Goal: Find specific page/section: Find specific page/section

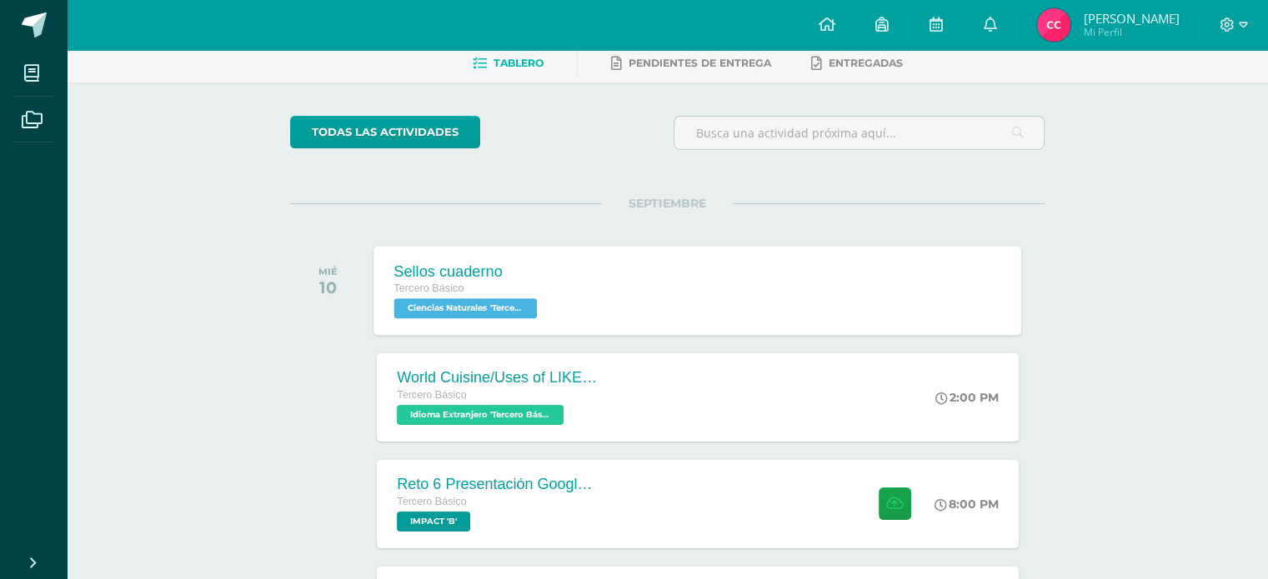
scroll to position [83, 0]
click at [750, 373] on div "World Cuisine/Uses of LIKE week 5 Tercero Básico Idioma Extranjero 'Tercero Bás…" at bounding box center [697, 397] width 641 height 88
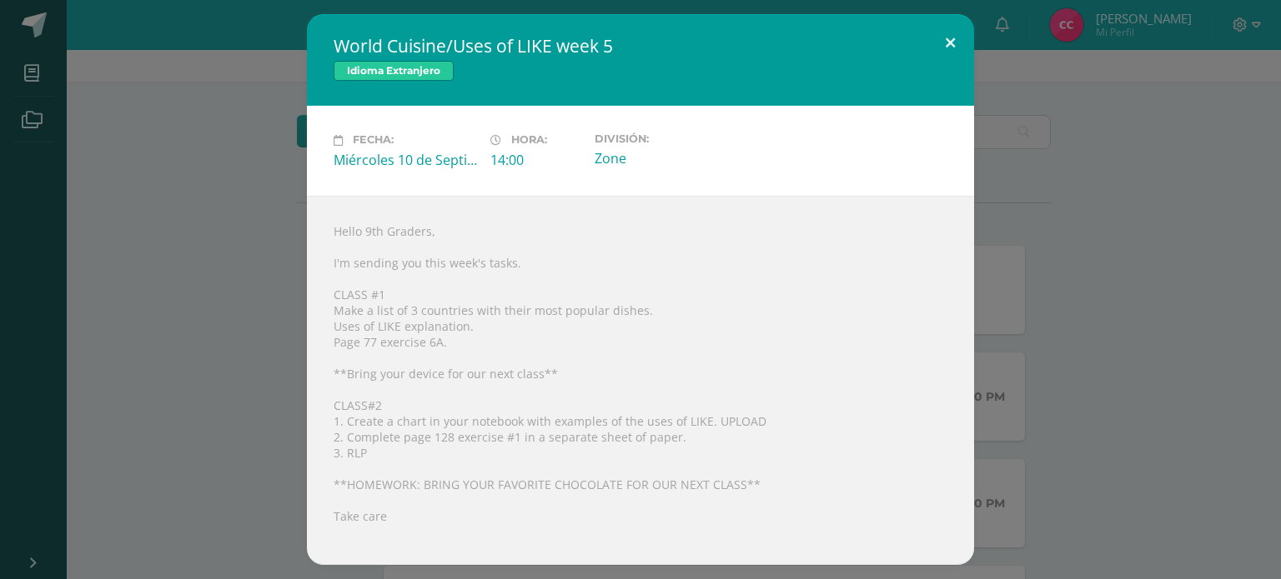
click at [968, 49] on button at bounding box center [950, 42] width 48 height 57
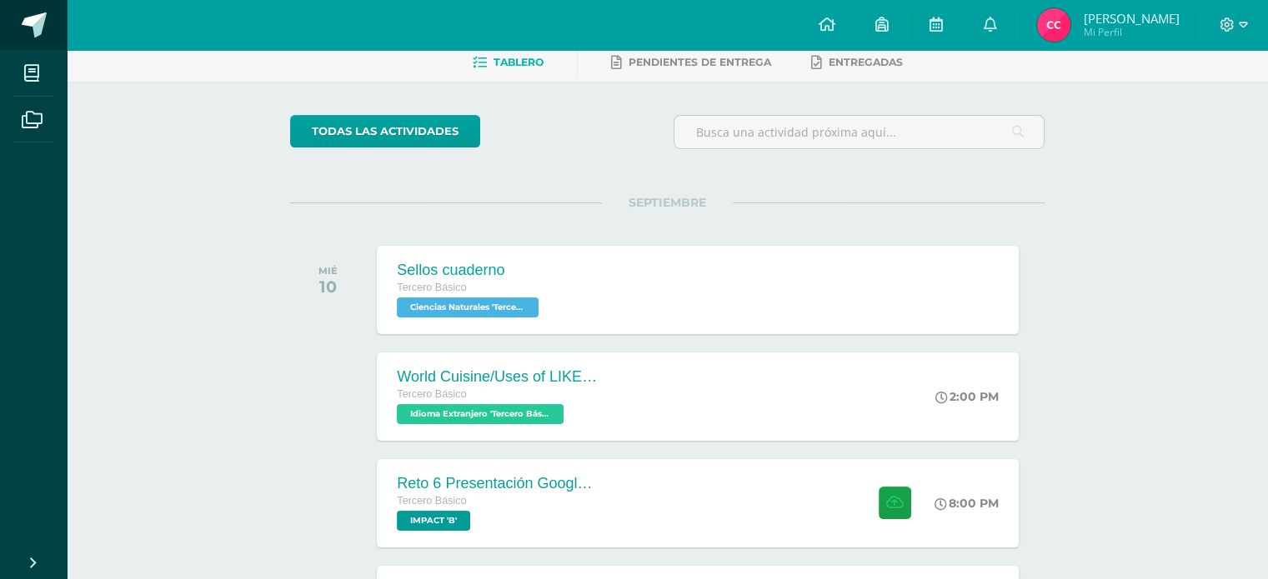
click at [47, 20] on link at bounding box center [33, 25] width 67 height 50
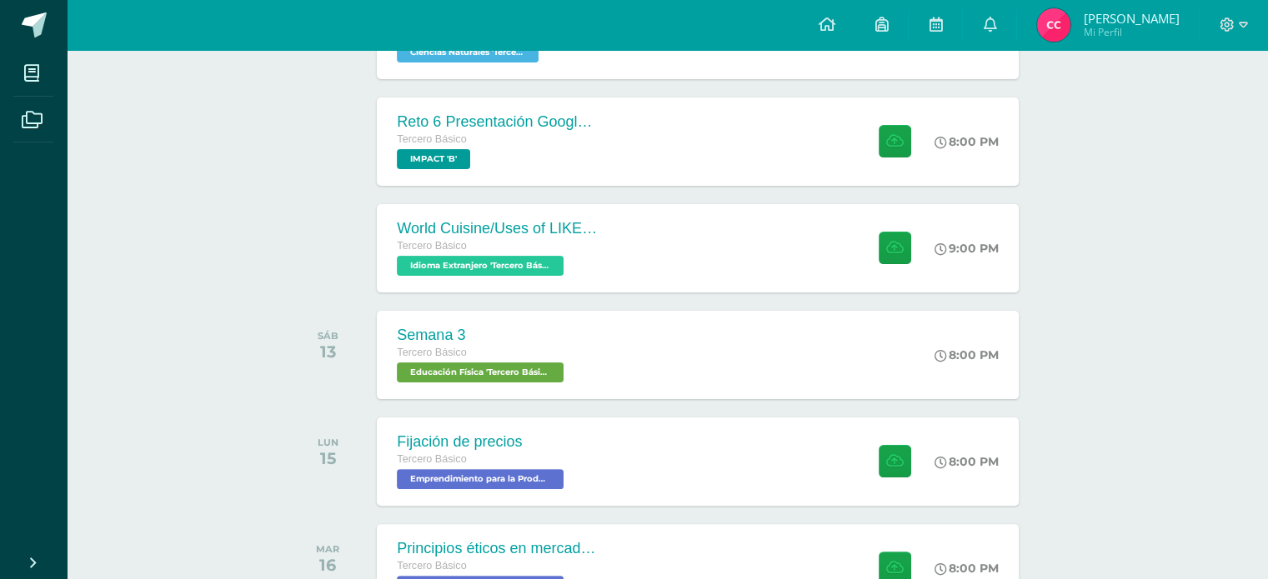
scroll to position [337, 0]
